Goal: Transaction & Acquisition: Purchase product/service

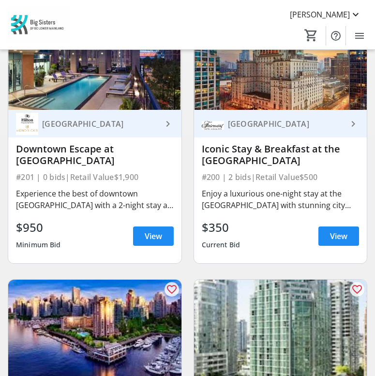
scroll to position [674, 0]
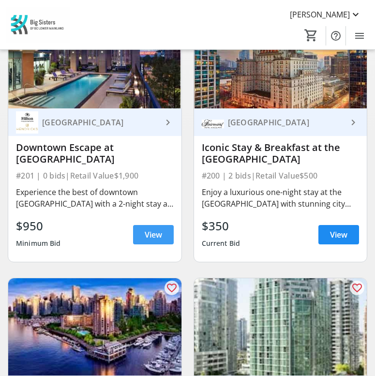
click at [165, 237] on span at bounding box center [153, 234] width 41 height 23
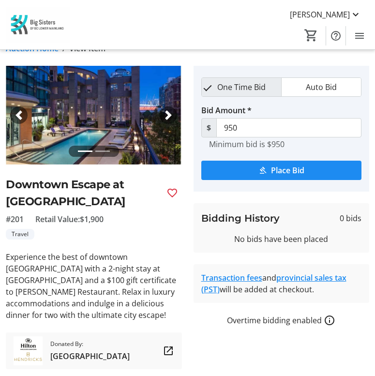
scroll to position [21, 0]
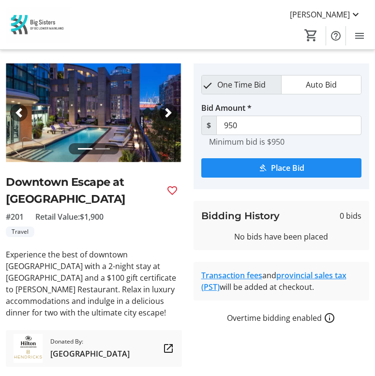
click at [165, 114] on span "button" at bounding box center [169, 113] width 10 height 10
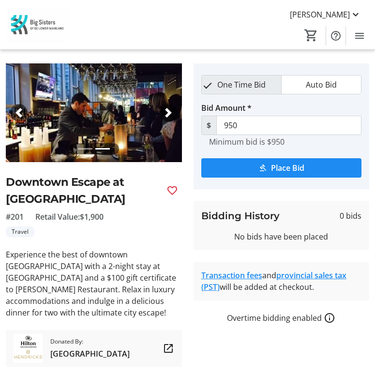
click at [165, 114] on span "button" at bounding box center [169, 113] width 10 height 10
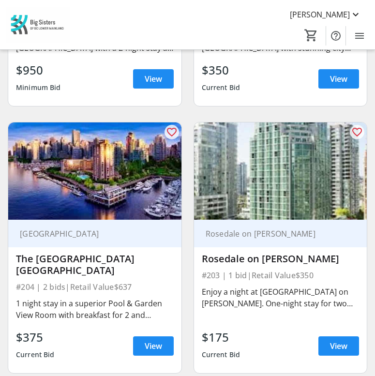
scroll to position [831, 0]
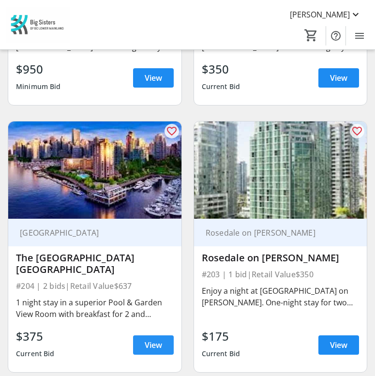
click at [150, 339] on span "View" at bounding box center [153, 345] width 17 height 12
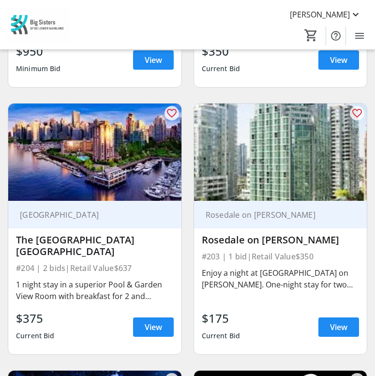
scroll to position [868, 0]
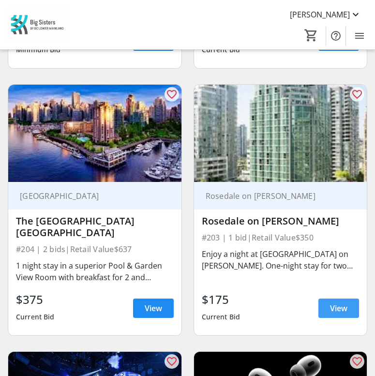
click at [341, 303] on span "View" at bounding box center [338, 309] width 17 height 12
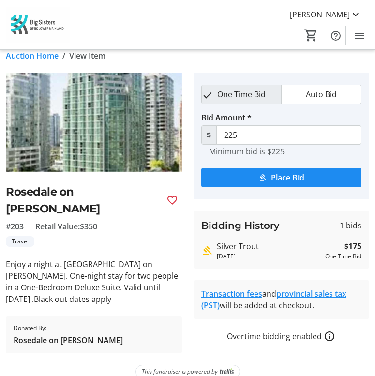
scroll to position [12, 0]
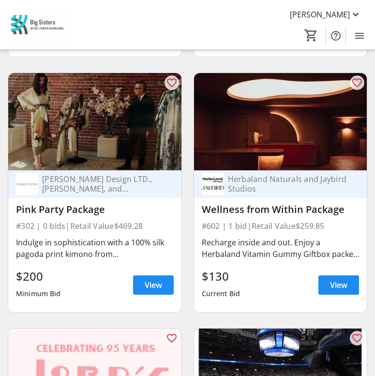
scroll to position [4298, 0]
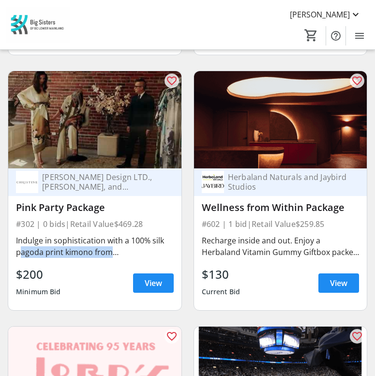
drag, startPoint x: 16, startPoint y: 229, endPoint x: 144, endPoint y: 233, distance: 127.8
click at [144, 235] on div "Indulge in sophistication with a 100% silk pagoda print kimono from [PERSON_NAM…" at bounding box center [95, 246] width 158 height 23
copy div "pagoda print kimono from [PERSON_NAME]"
click at [185, 227] on div "favorite_outline [PERSON_NAME] Design LTD., [PERSON_NAME], and [PERSON_NAME] Pi…" at bounding box center [95, 191] width 186 height 256
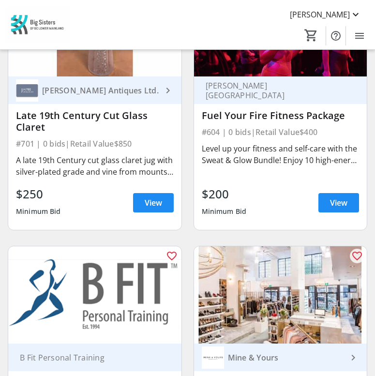
scroll to position [6306, 0]
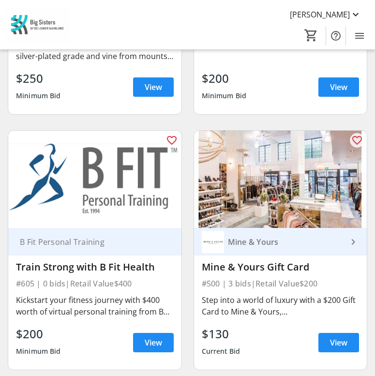
click at [351, 236] on mat-icon "keyboard_arrow_right" at bounding box center [354, 242] width 12 height 12
